Goal: Task Accomplishment & Management: Manage account settings

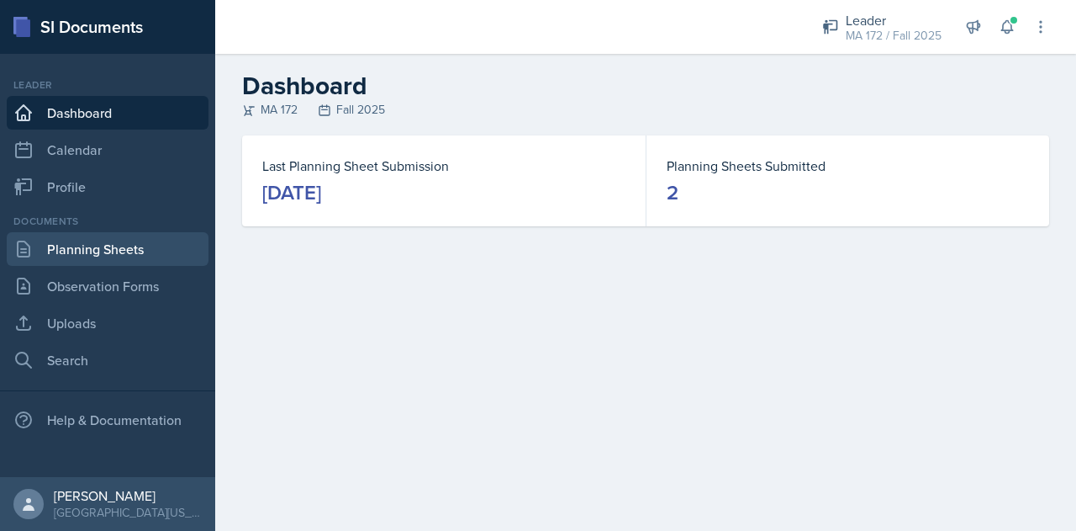
click at [89, 240] on link "Planning Sheets" at bounding box center [108, 249] width 202 height 34
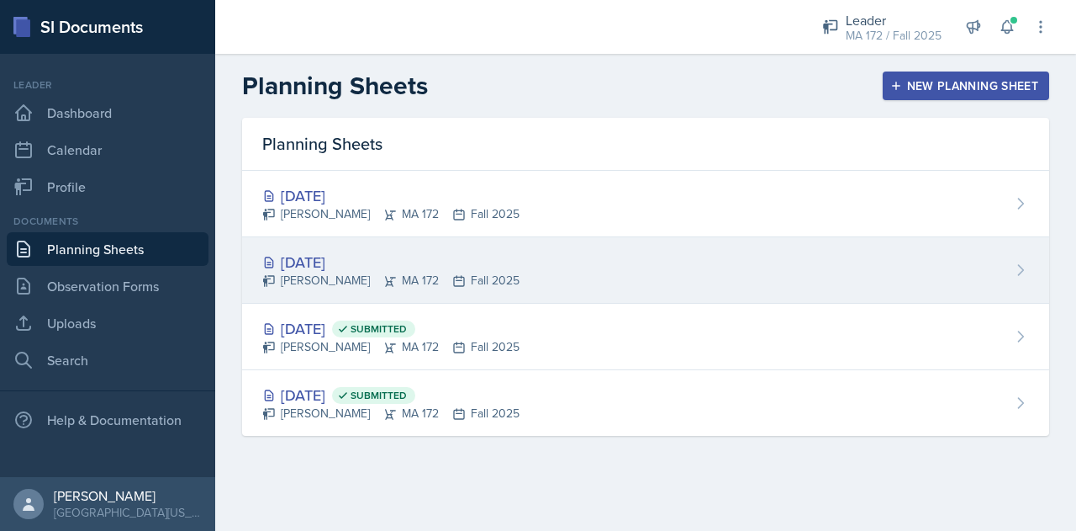
click at [948, 246] on div "[DATE] Sierra Harley MA 172 Fall 2025" at bounding box center [645, 270] width 807 height 66
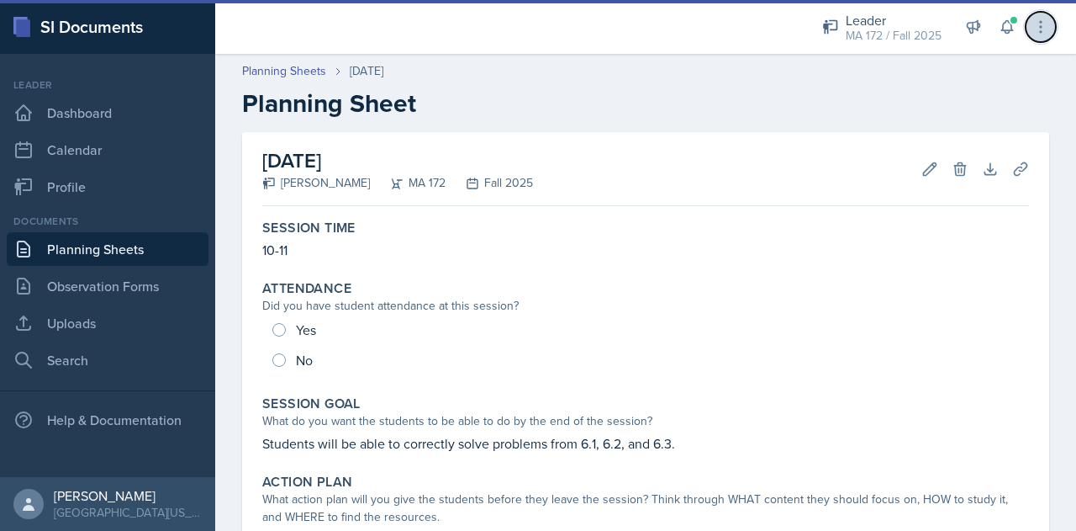
click at [1041, 29] on icon at bounding box center [1040, 26] width 17 height 17
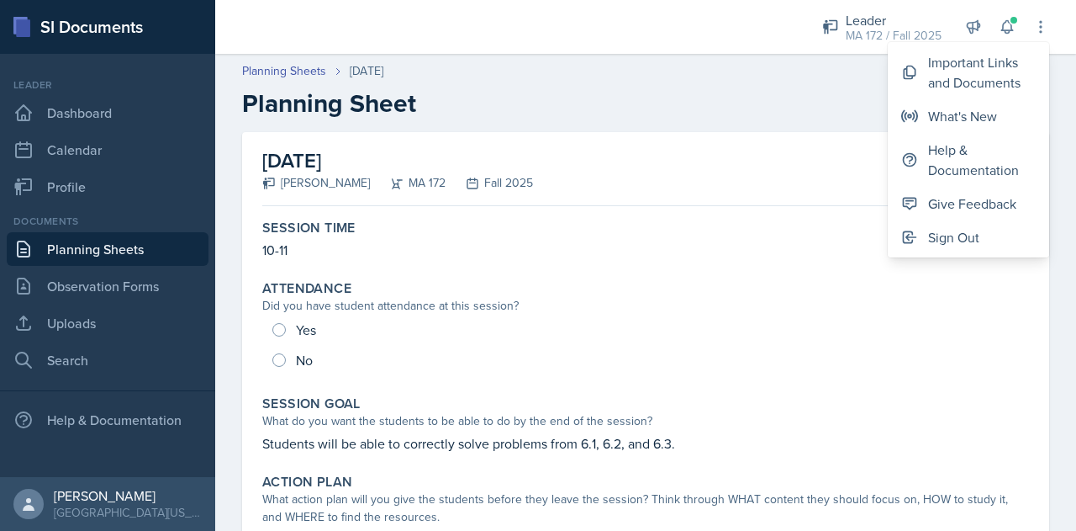
click at [762, 104] on h2 "Planning Sheet" at bounding box center [645, 103] width 807 height 30
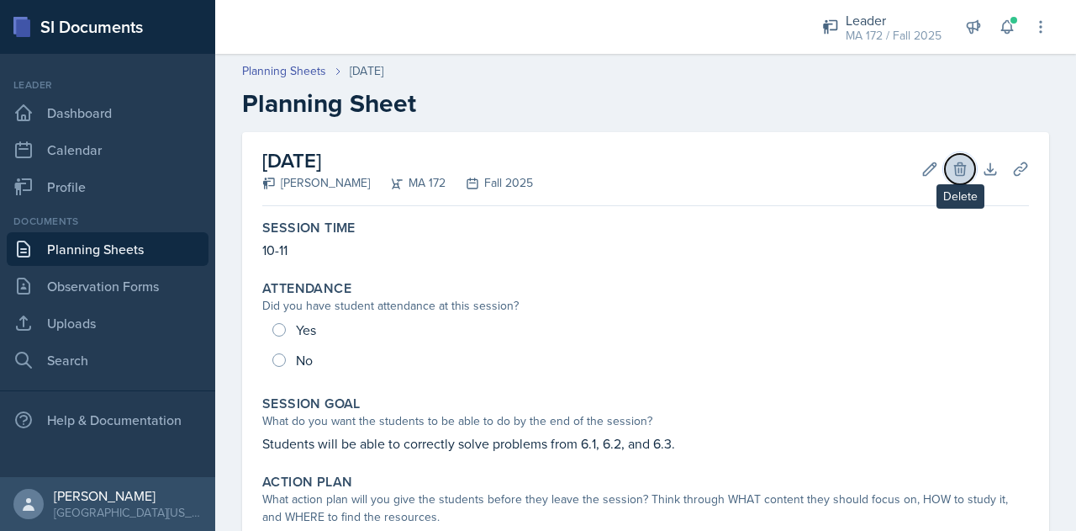
click at [945, 164] on button "Delete" at bounding box center [960, 169] width 30 height 30
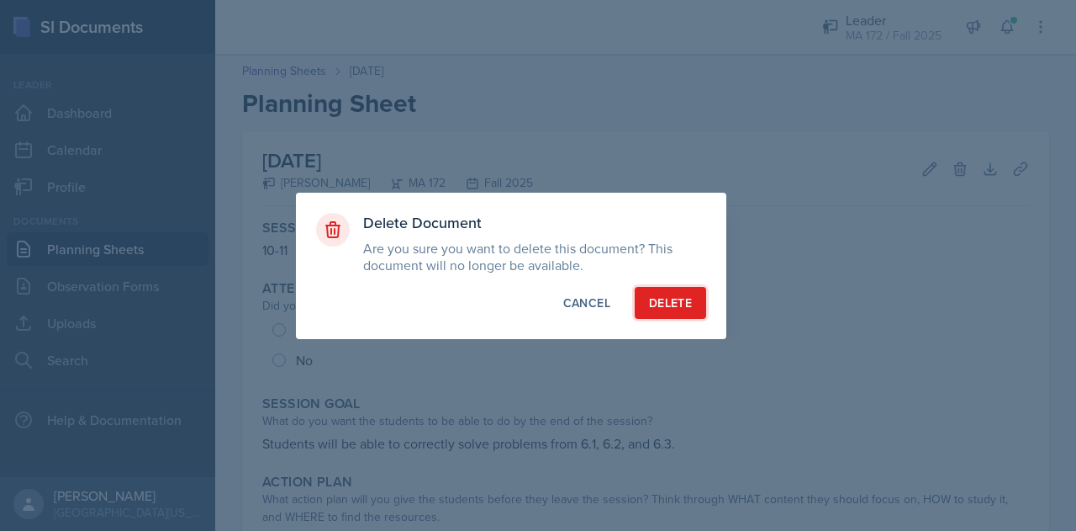
click at [653, 291] on button "Delete" at bounding box center [670, 303] width 71 height 32
